Goal: Information Seeking & Learning: Learn about a topic

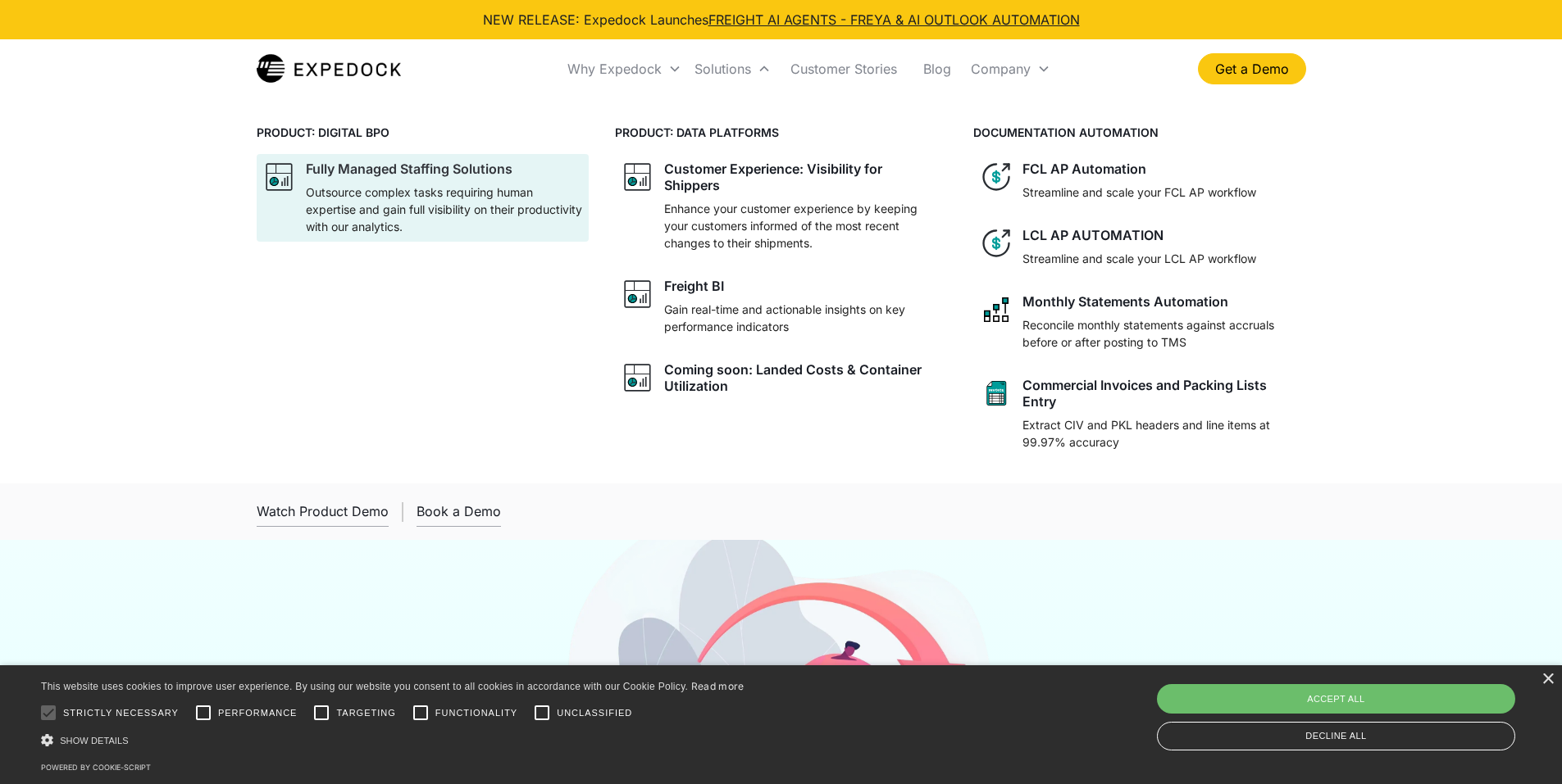
click at [384, 214] on p "Outsource complex tasks requiring human expertise and gain full visibility on t…" at bounding box center [444, 209] width 276 height 52
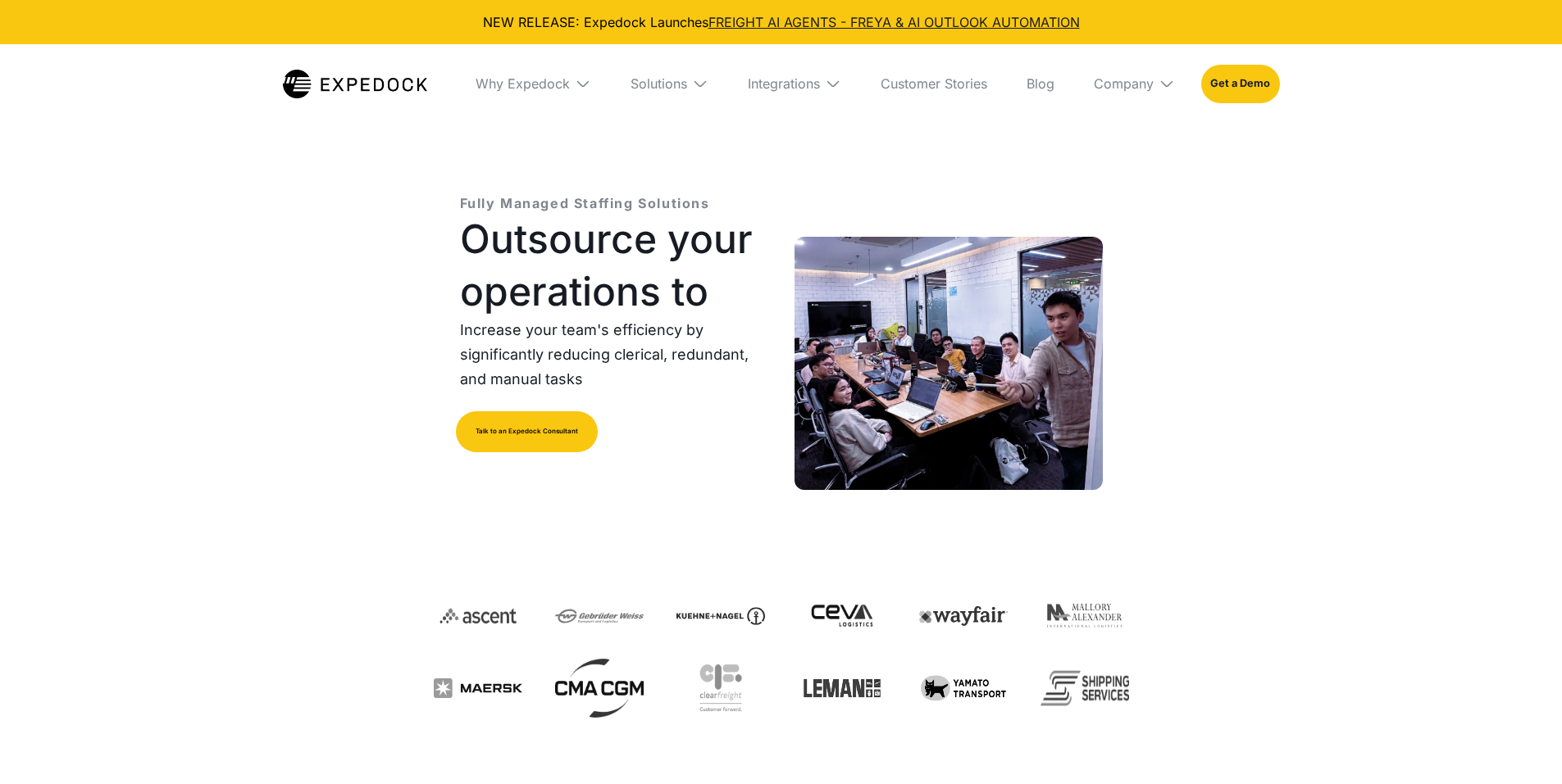
select select
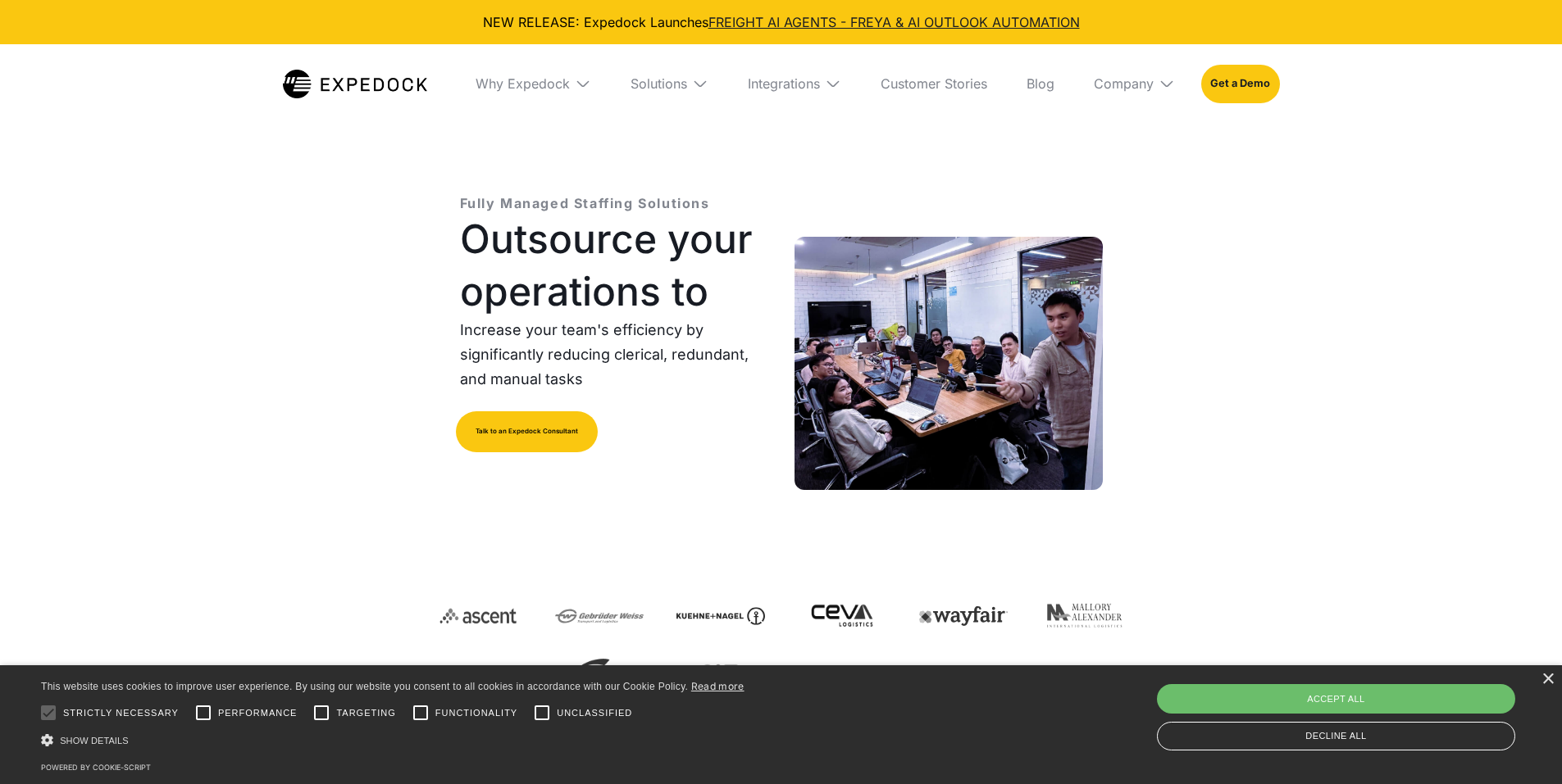
click at [1038, 381] on img at bounding box center [949, 363] width 308 height 253
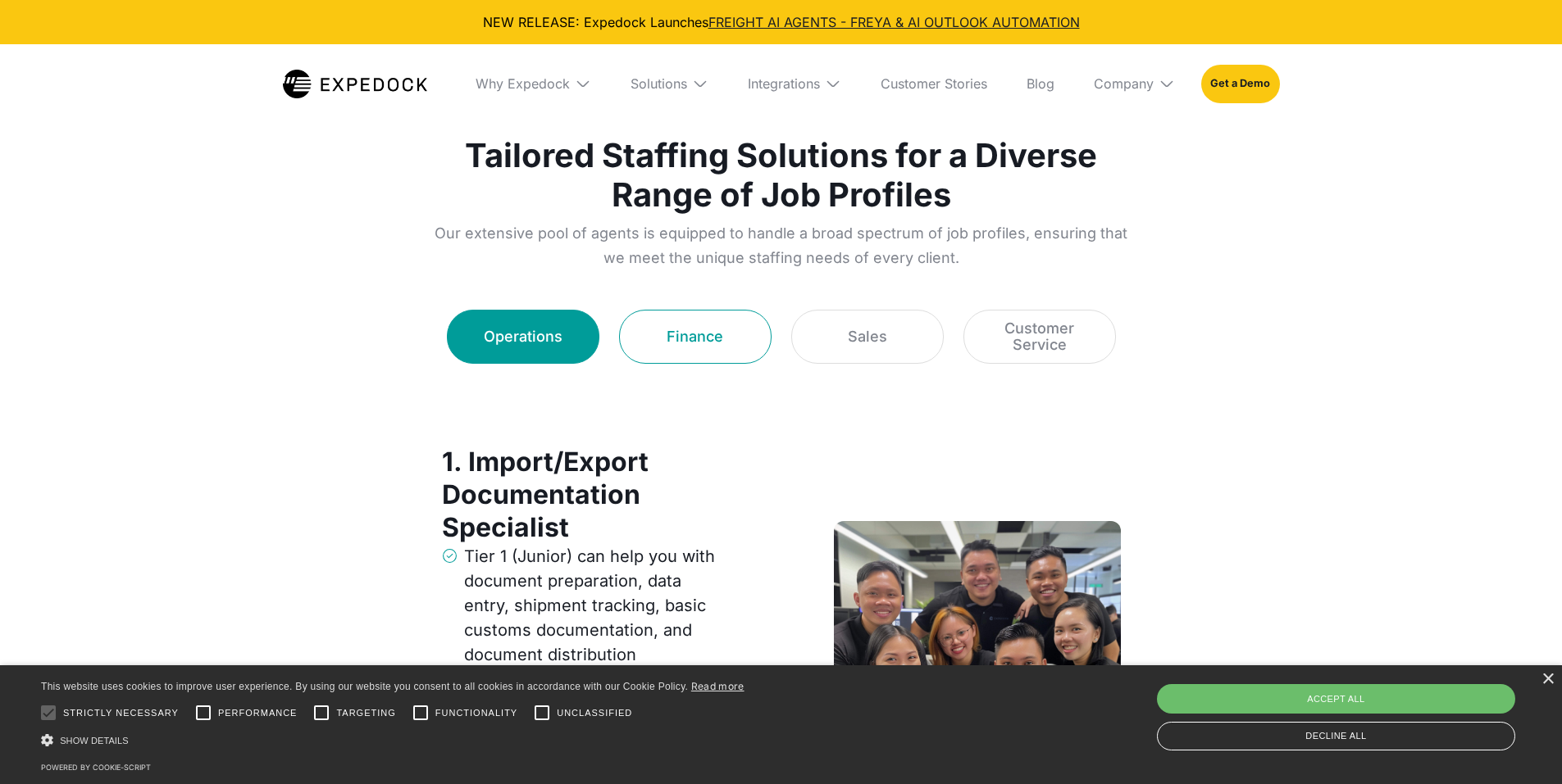
scroll to position [2213, 0]
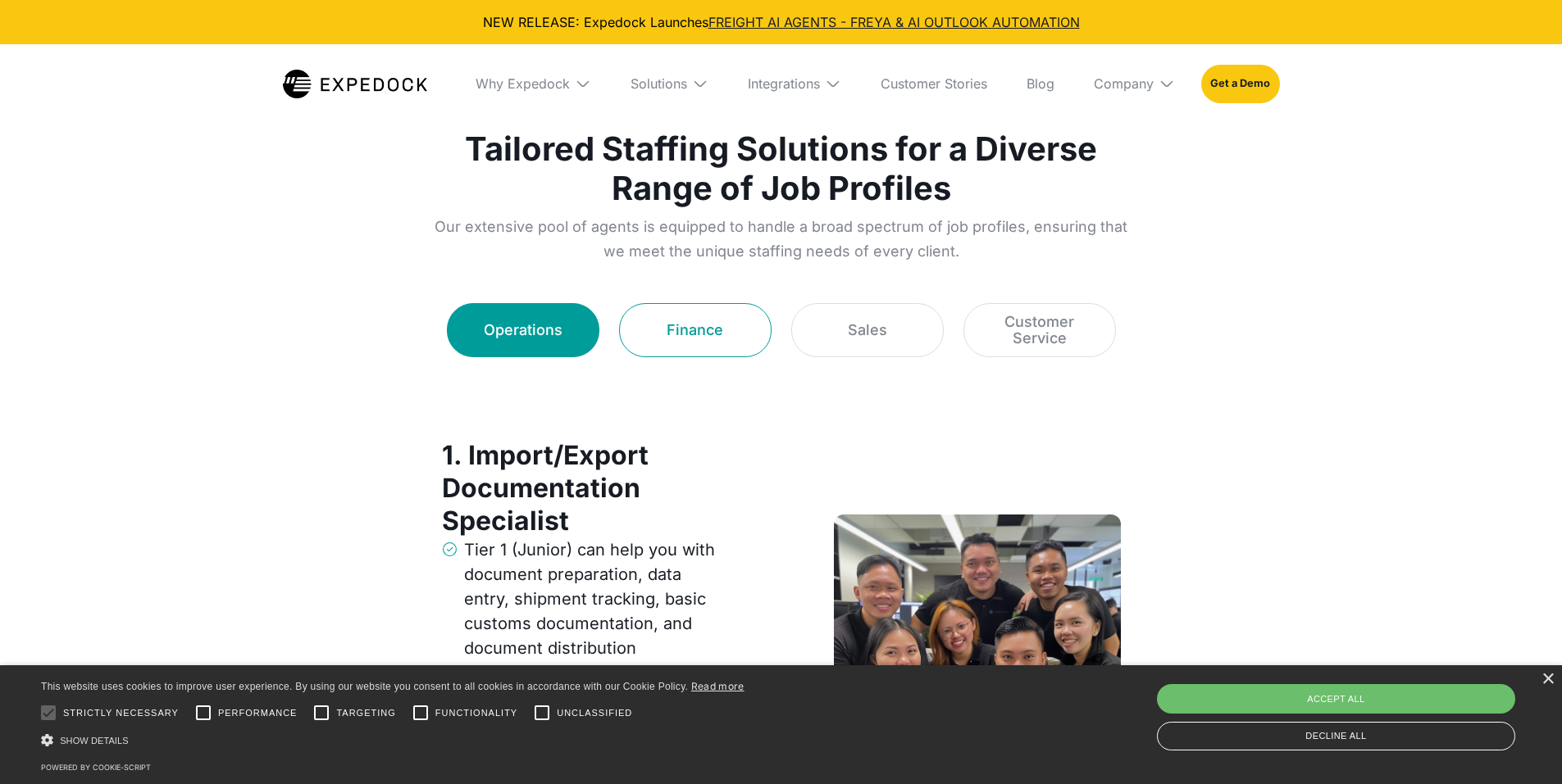
click at [680, 331] on div "Finance" at bounding box center [695, 330] width 57 height 16
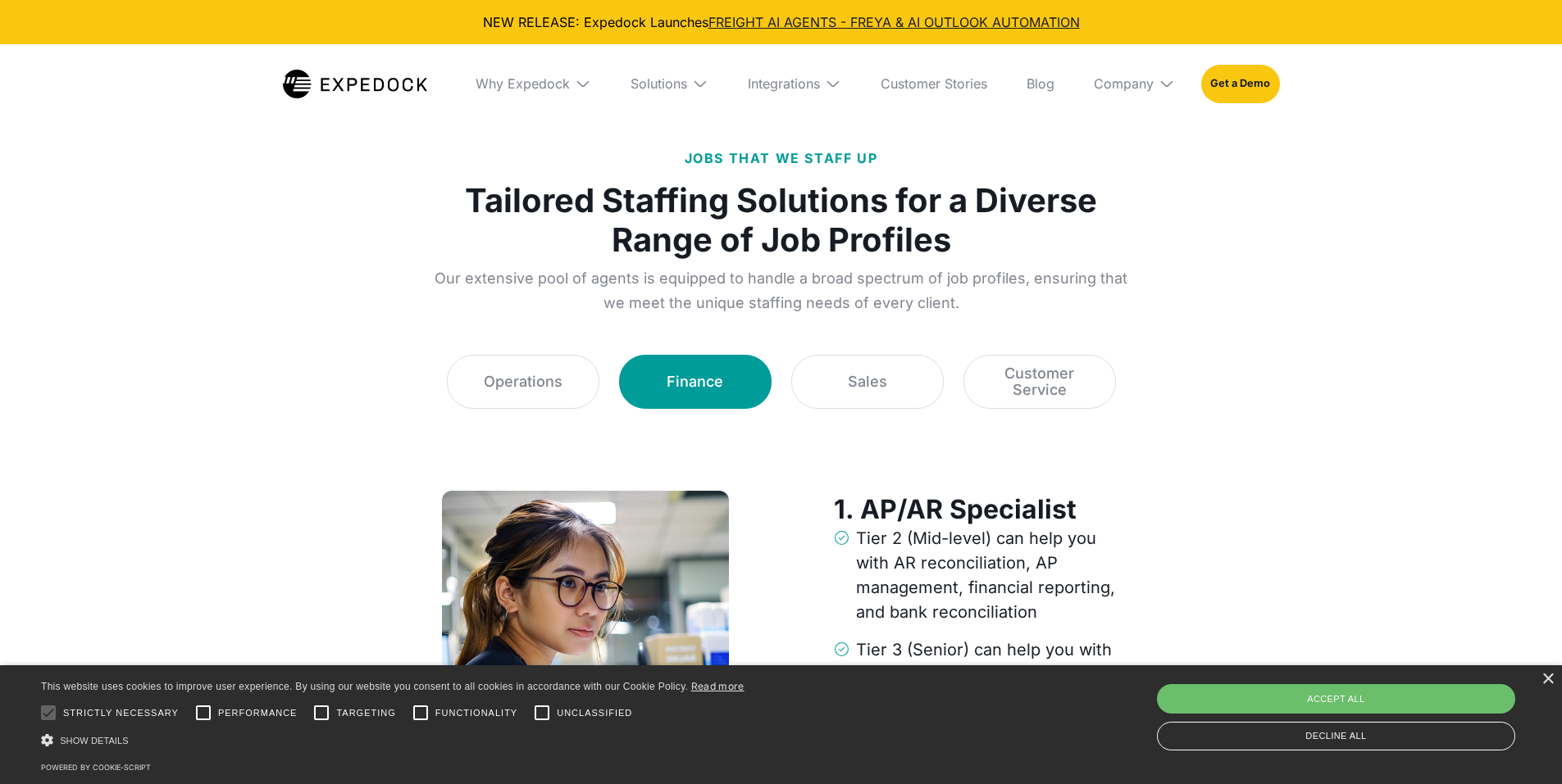
scroll to position [2131, 0]
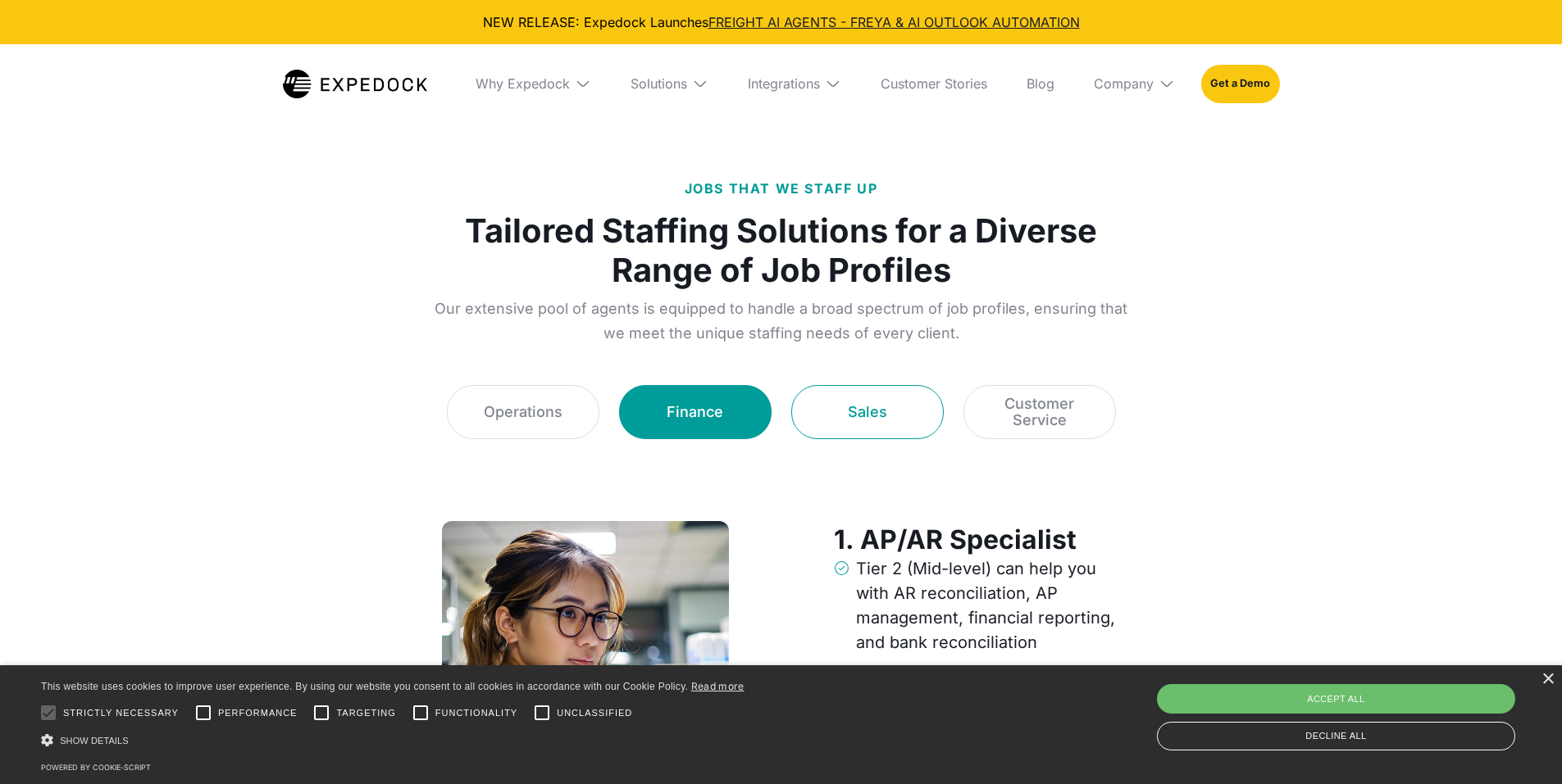
click at [865, 419] on div "Sales" at bounding box center [868, 411] width 40 height 16
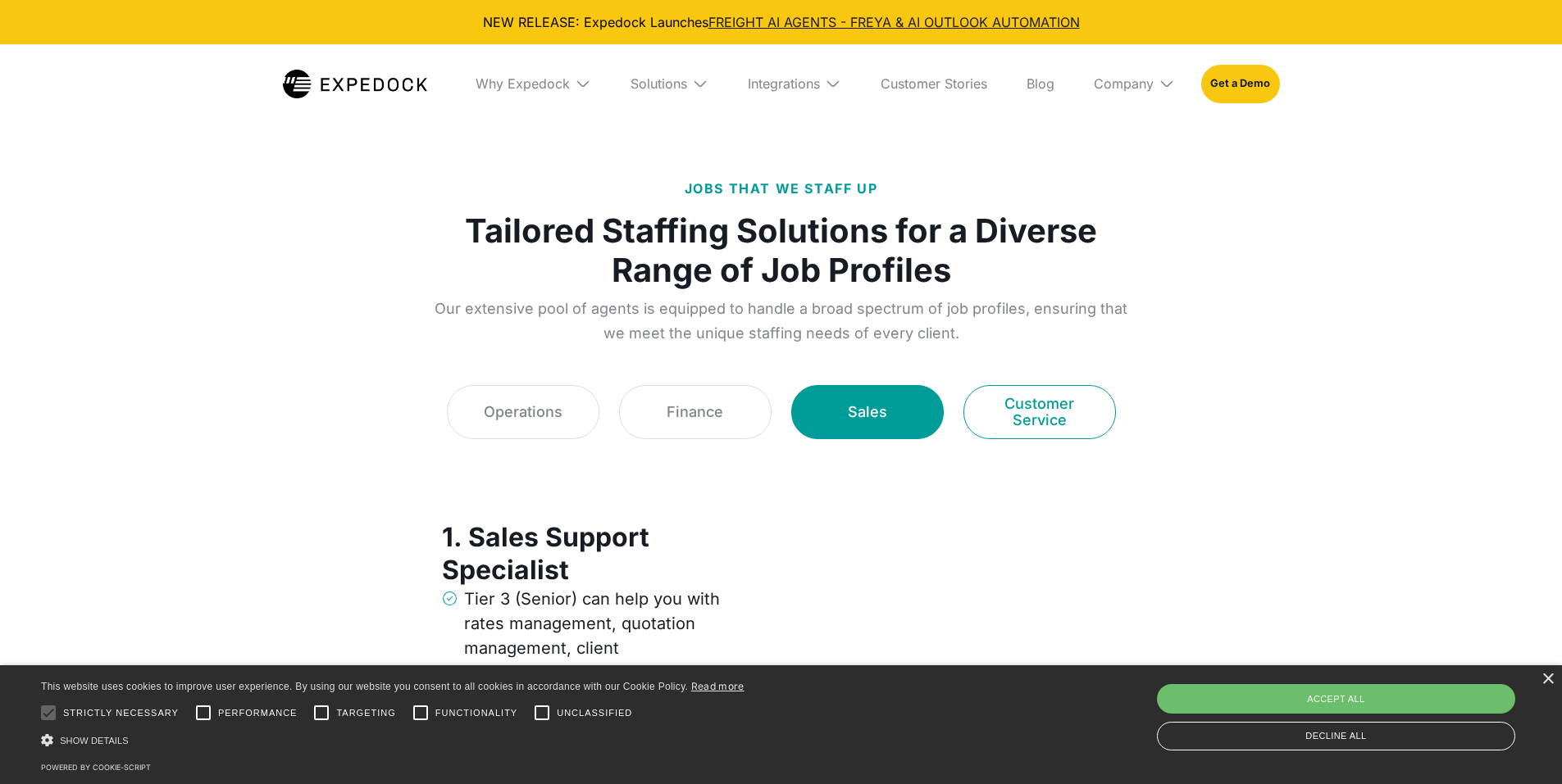
click at [1025, 408] on div "Customer Service" at bounding box center [1040, 412] width 112 height 33
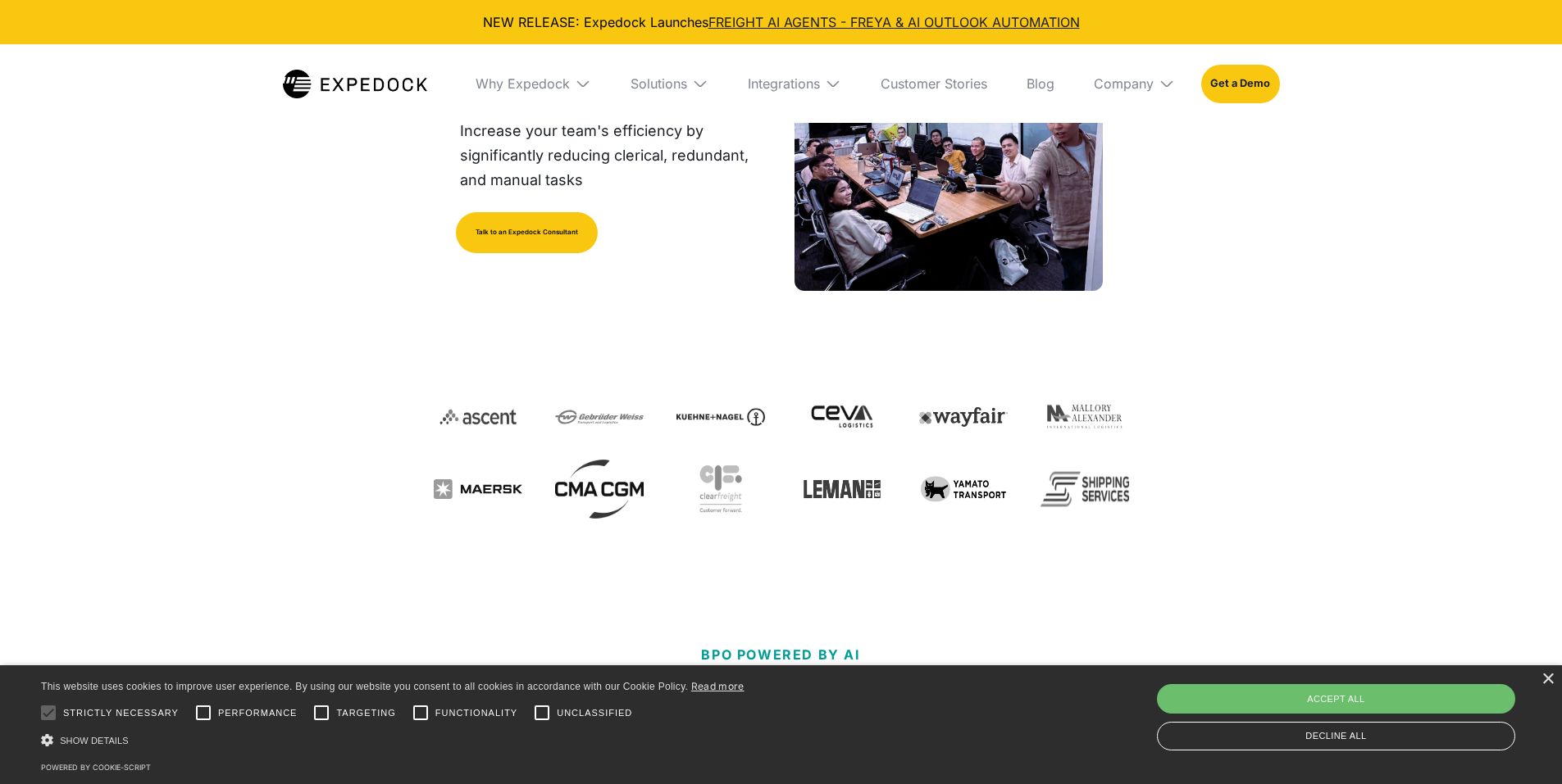
scroll to position [409, 0]
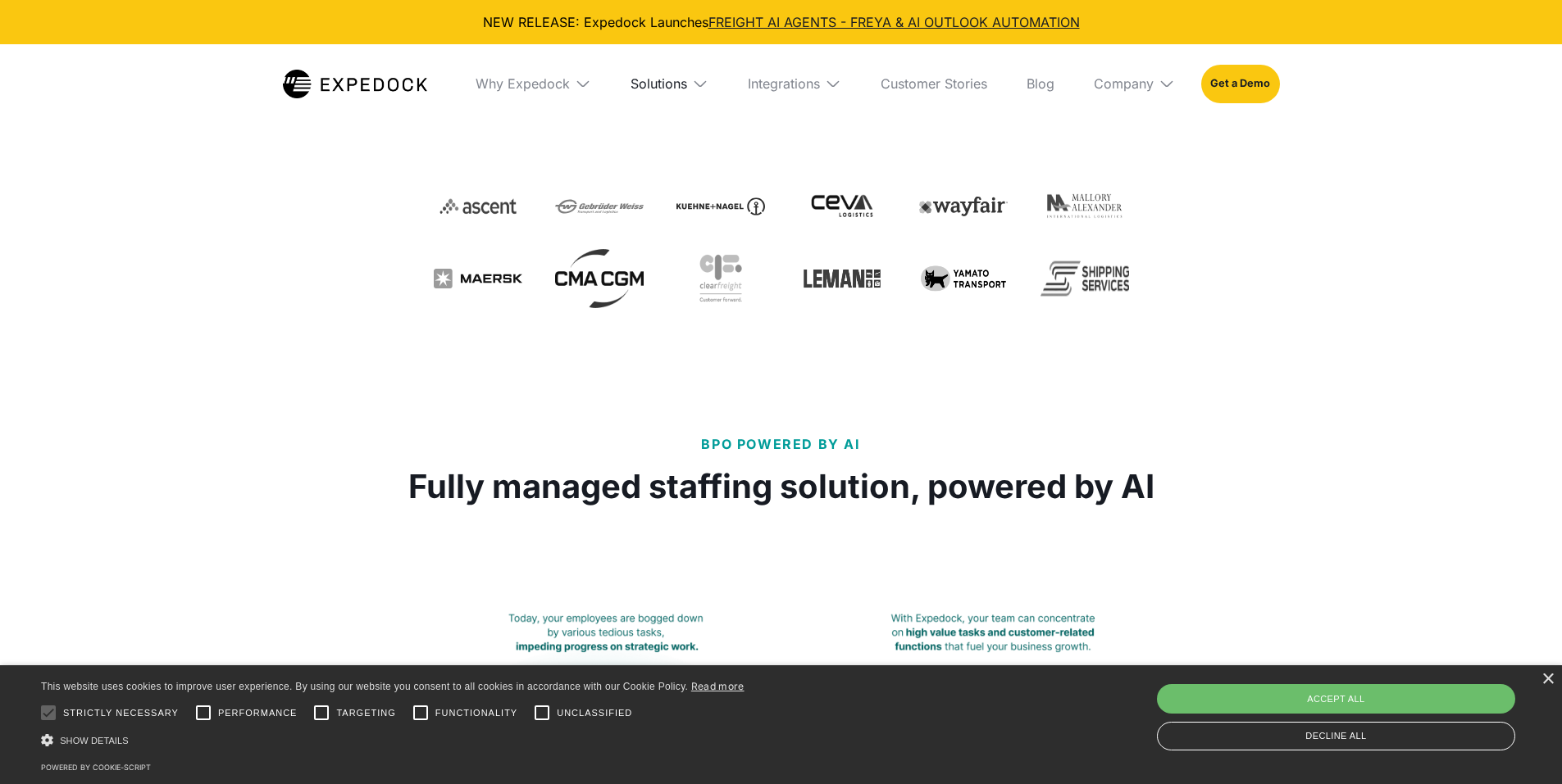
click at [679, 83] on div "Solutions" at bounding box center [658, 83] width 57 height 16
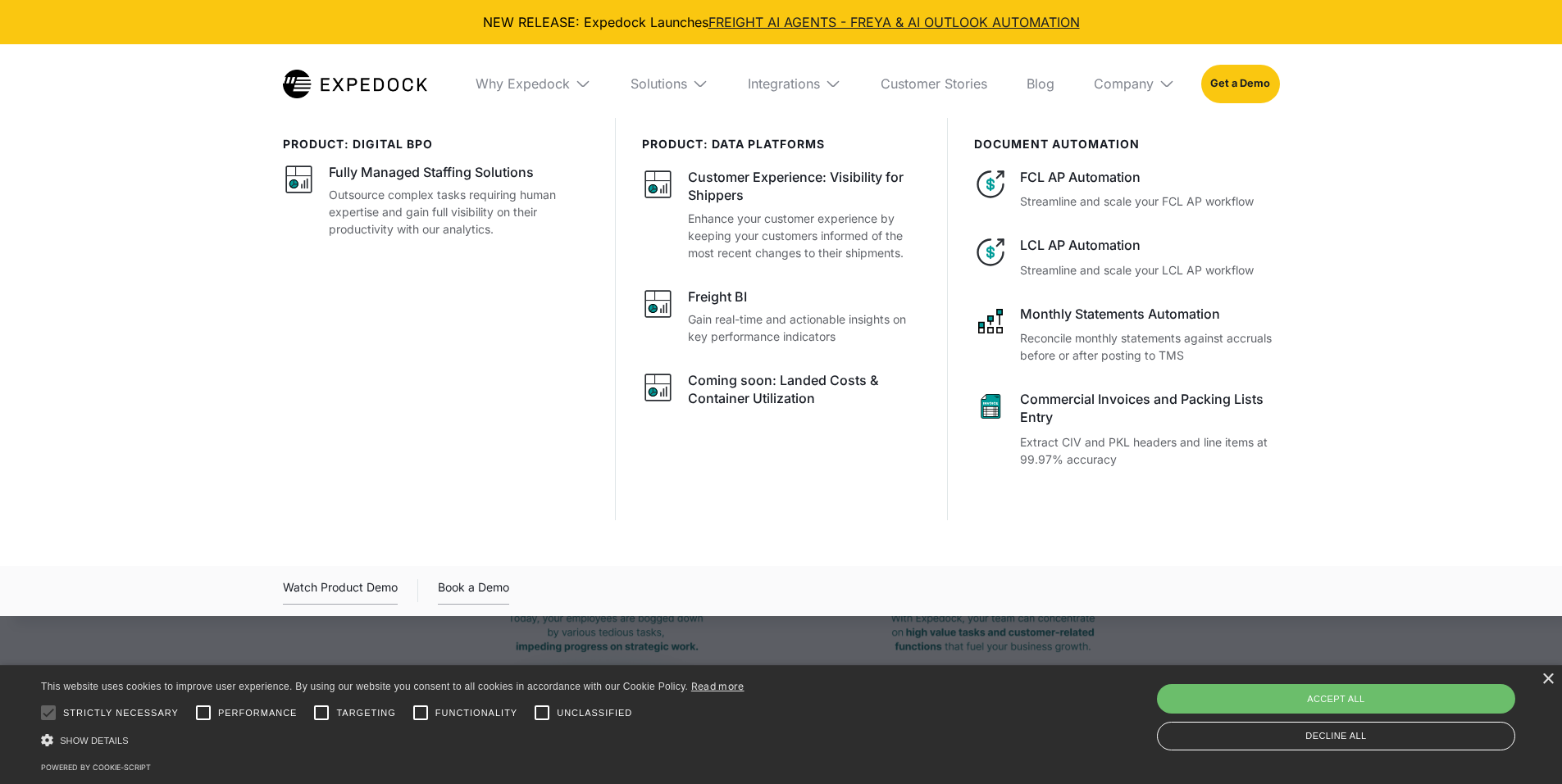
click at [577, 83] on img at bounding box center [582, 83] width 16 height 16
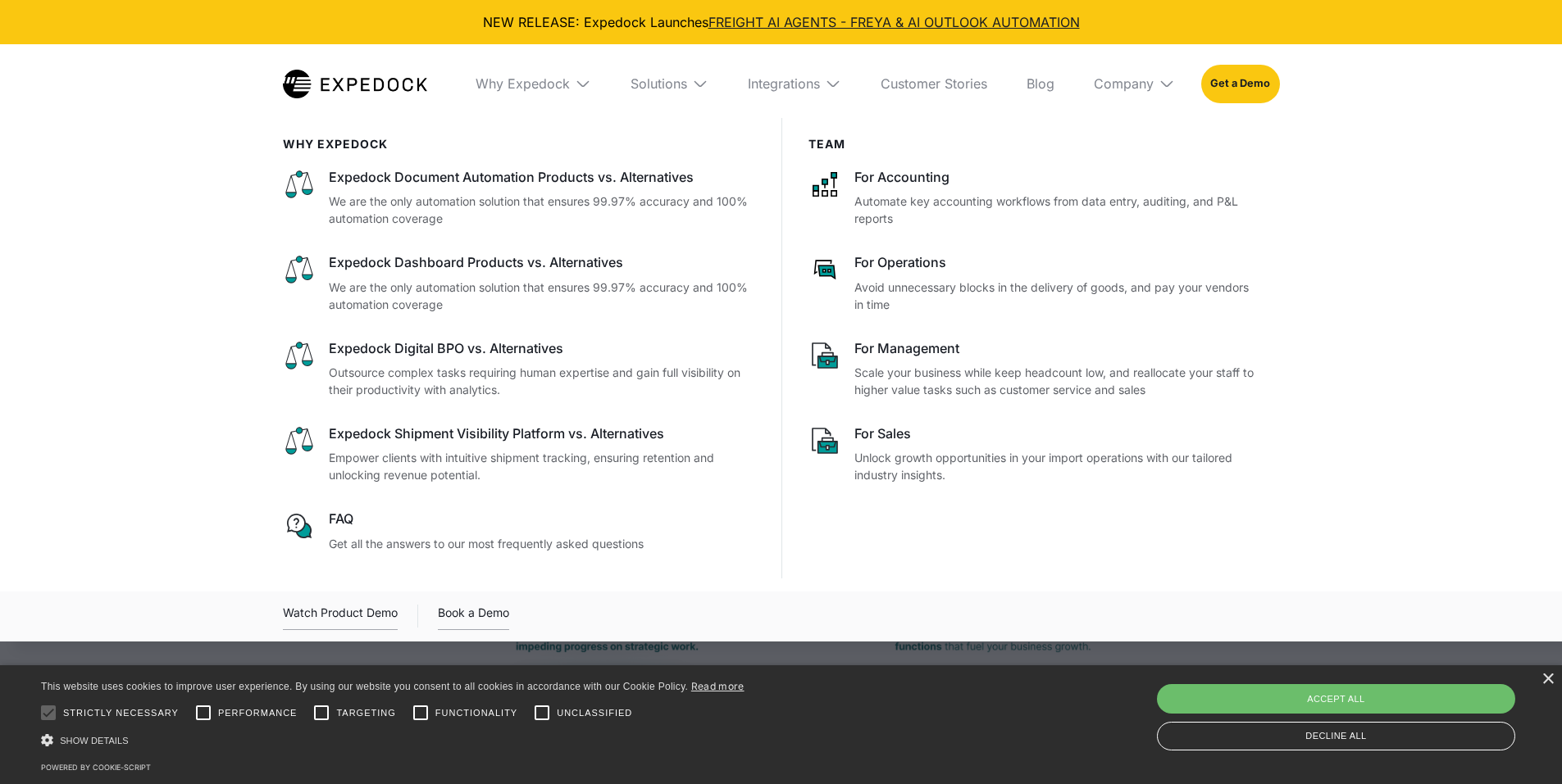
click at [699, 79] on img at bounding box center [699, 83] width 16 height 16
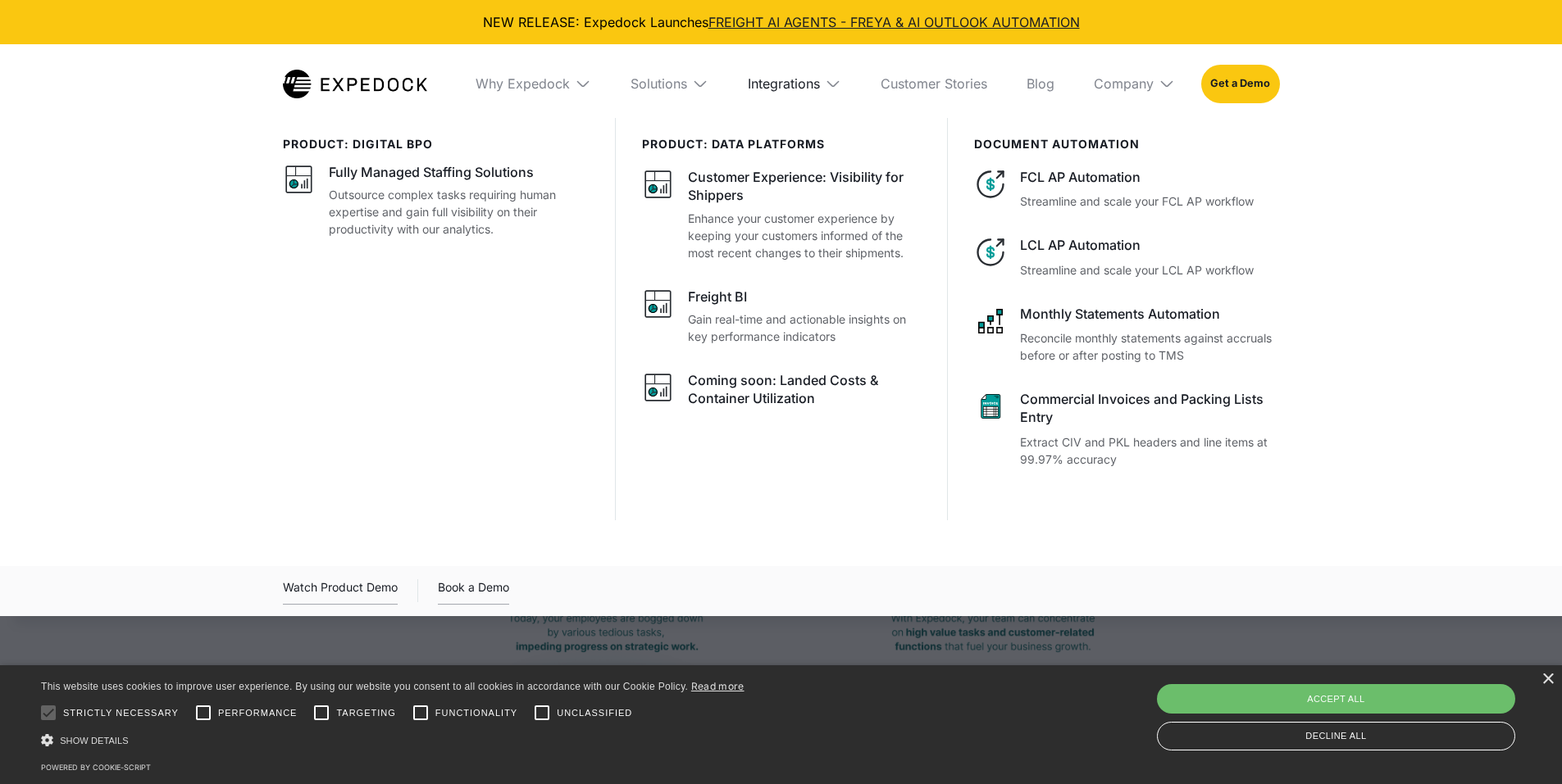
click at [817, 92] on div "Integrations" at bounding box center [783, 83] width 72 height 16
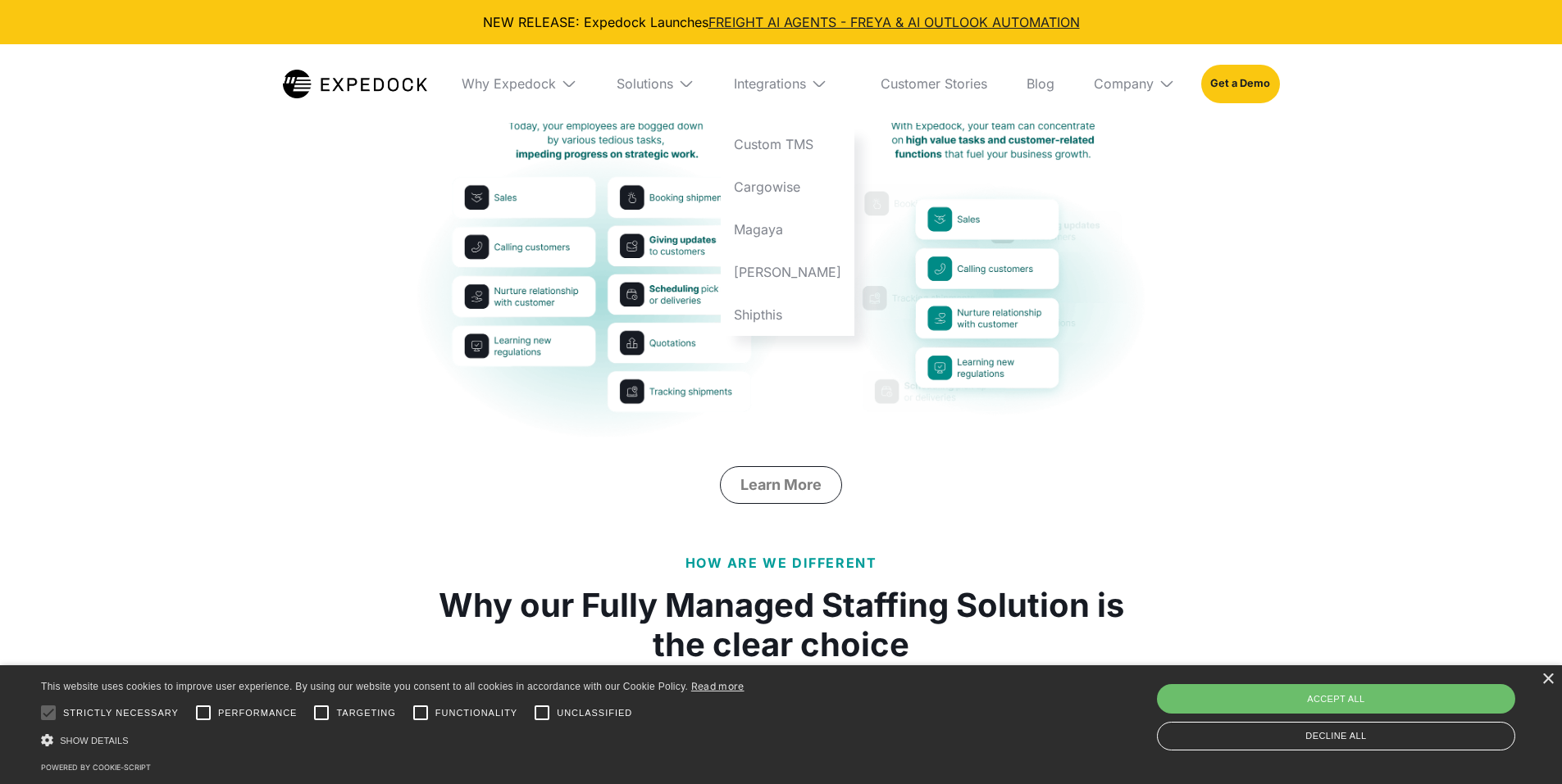
scroll to position [1066, 0]
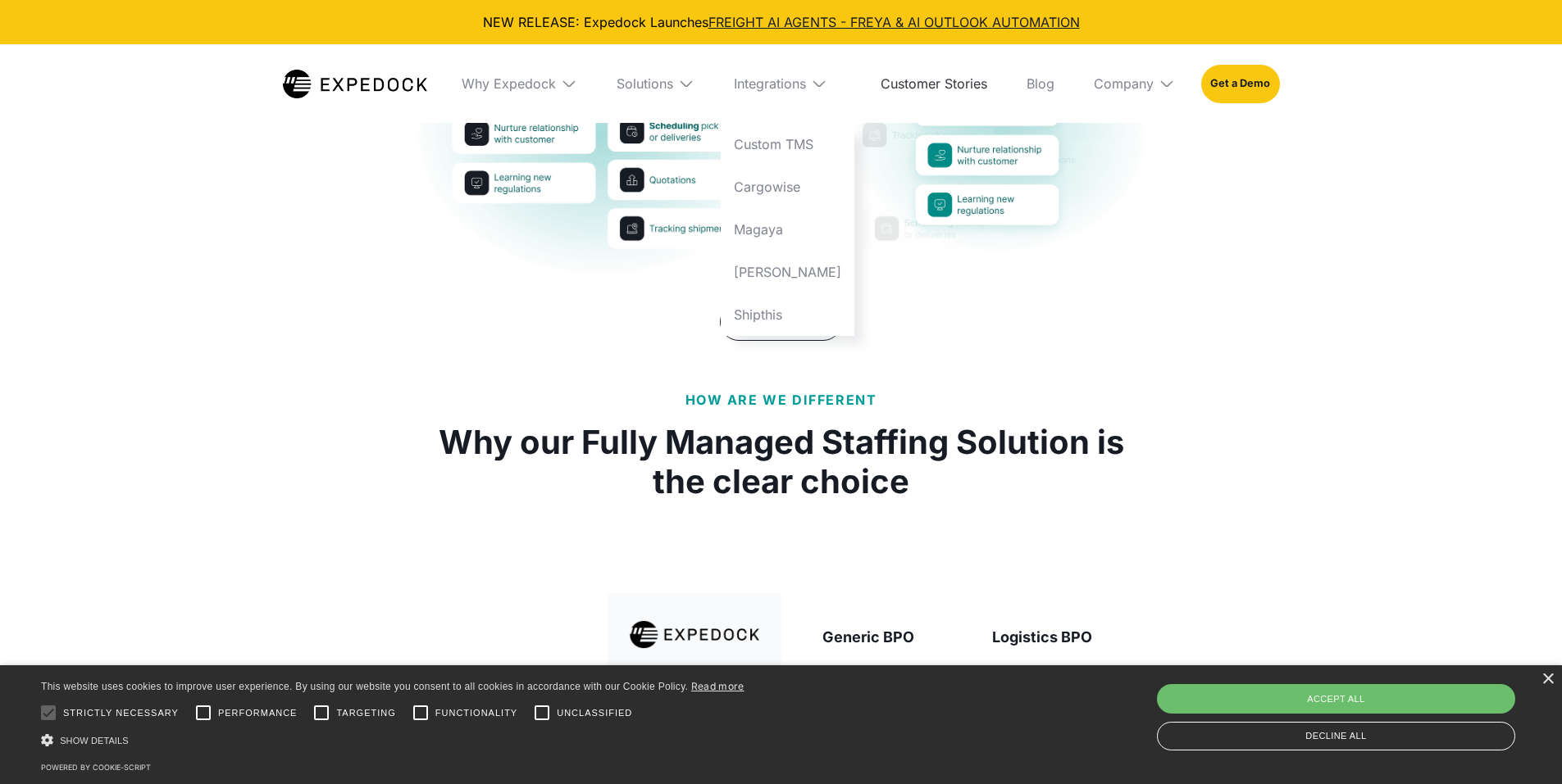
click at [970, 83] on link "Customer Stories" at bounding box center [934, 83] width 132 height 78
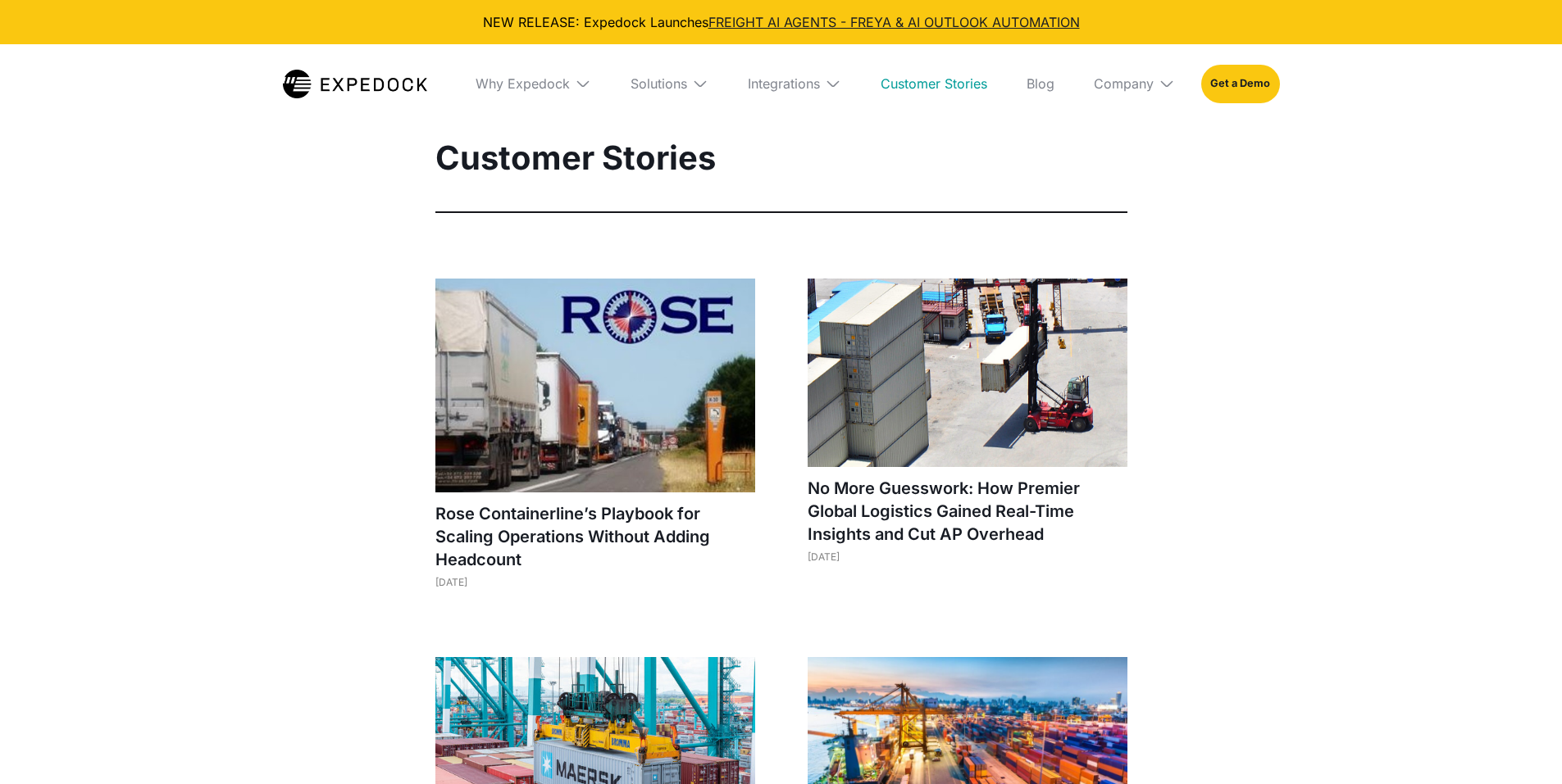
select select
